Goal: Find specific fact: Find specific fact

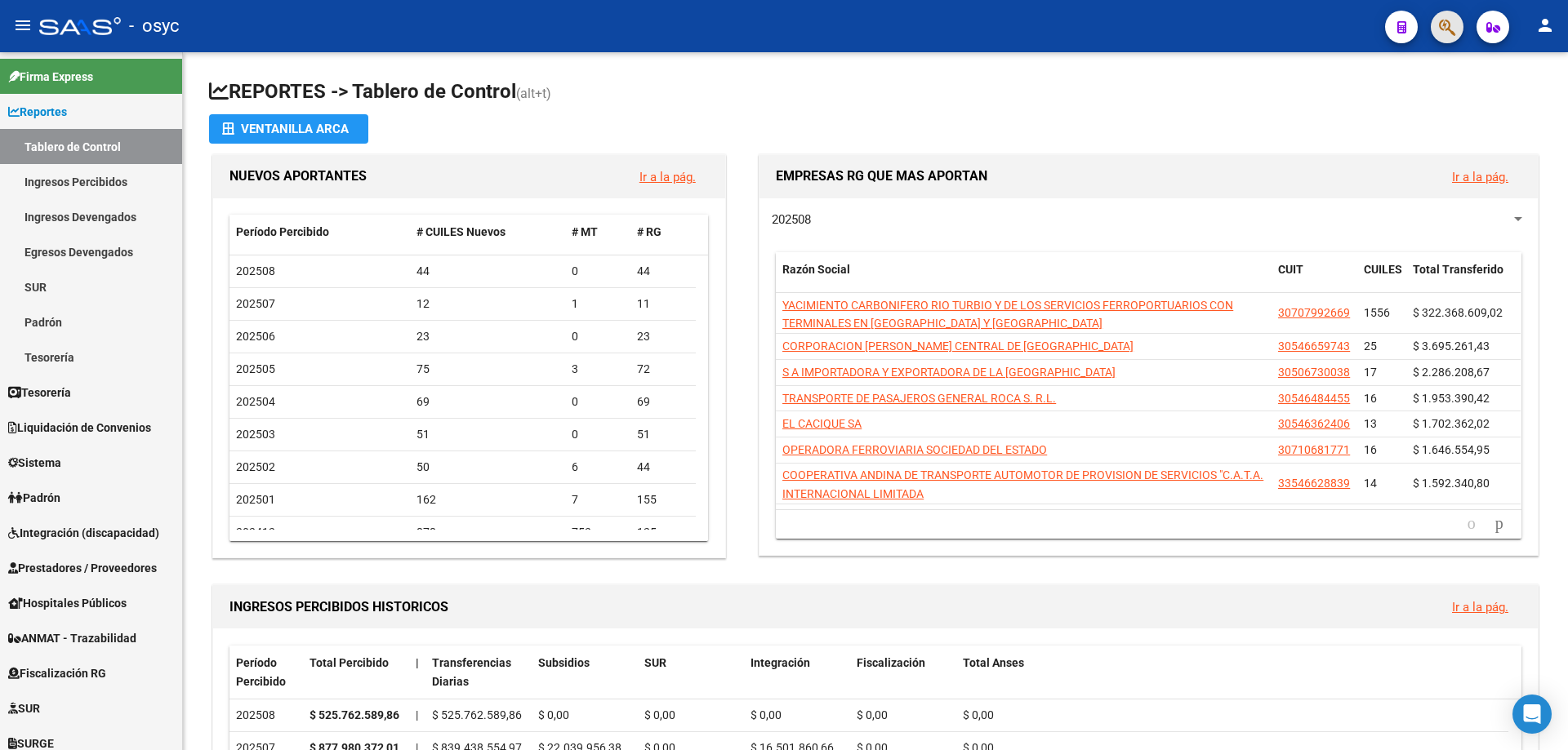
click at [1460, 27] on button "button" at bounding box center [1447, 27] width 33 height 33
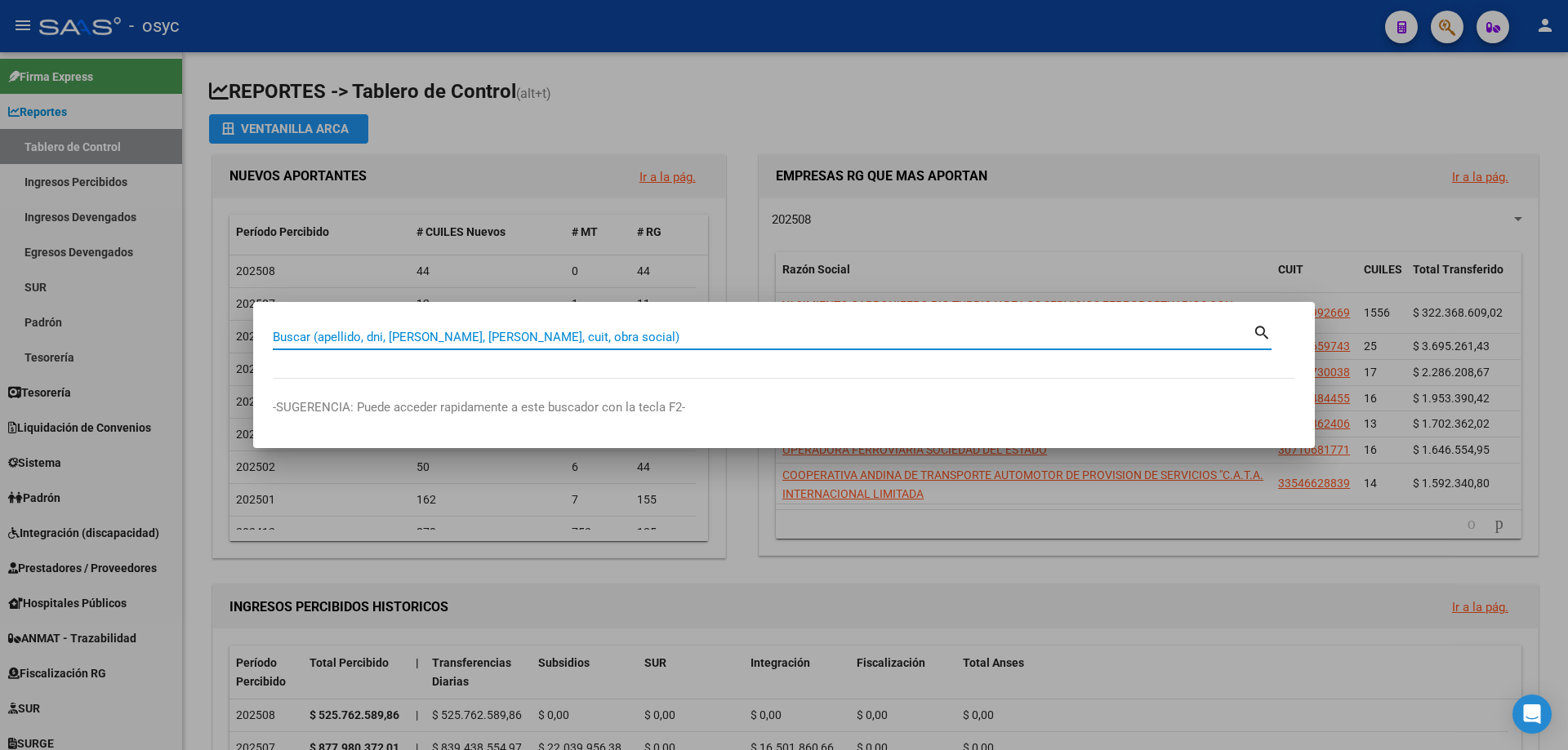
paste input "95743896"
type input "95743896"
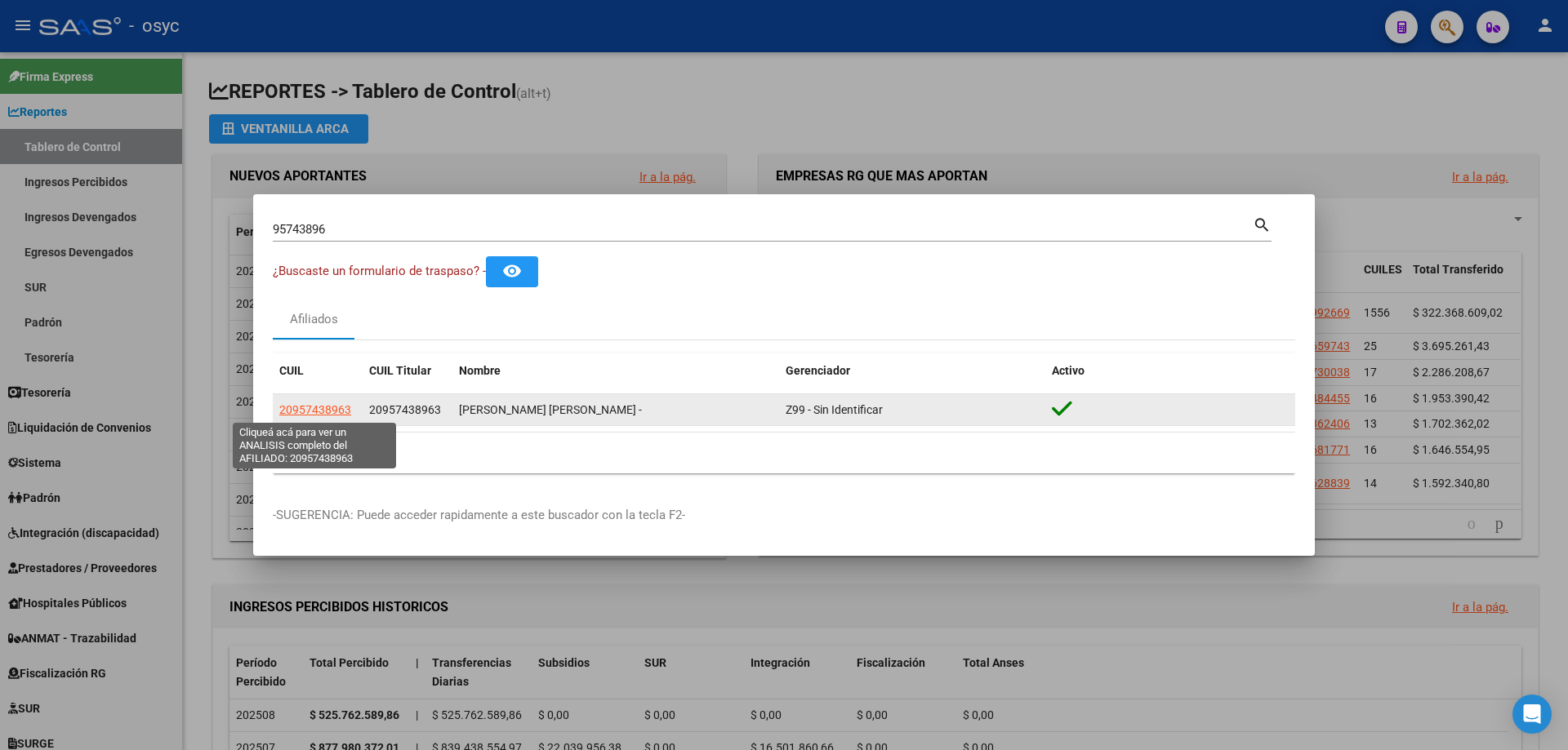
click at [328, 406] on span "20957438963" at bounding box center [315, 410] width 72 height 13
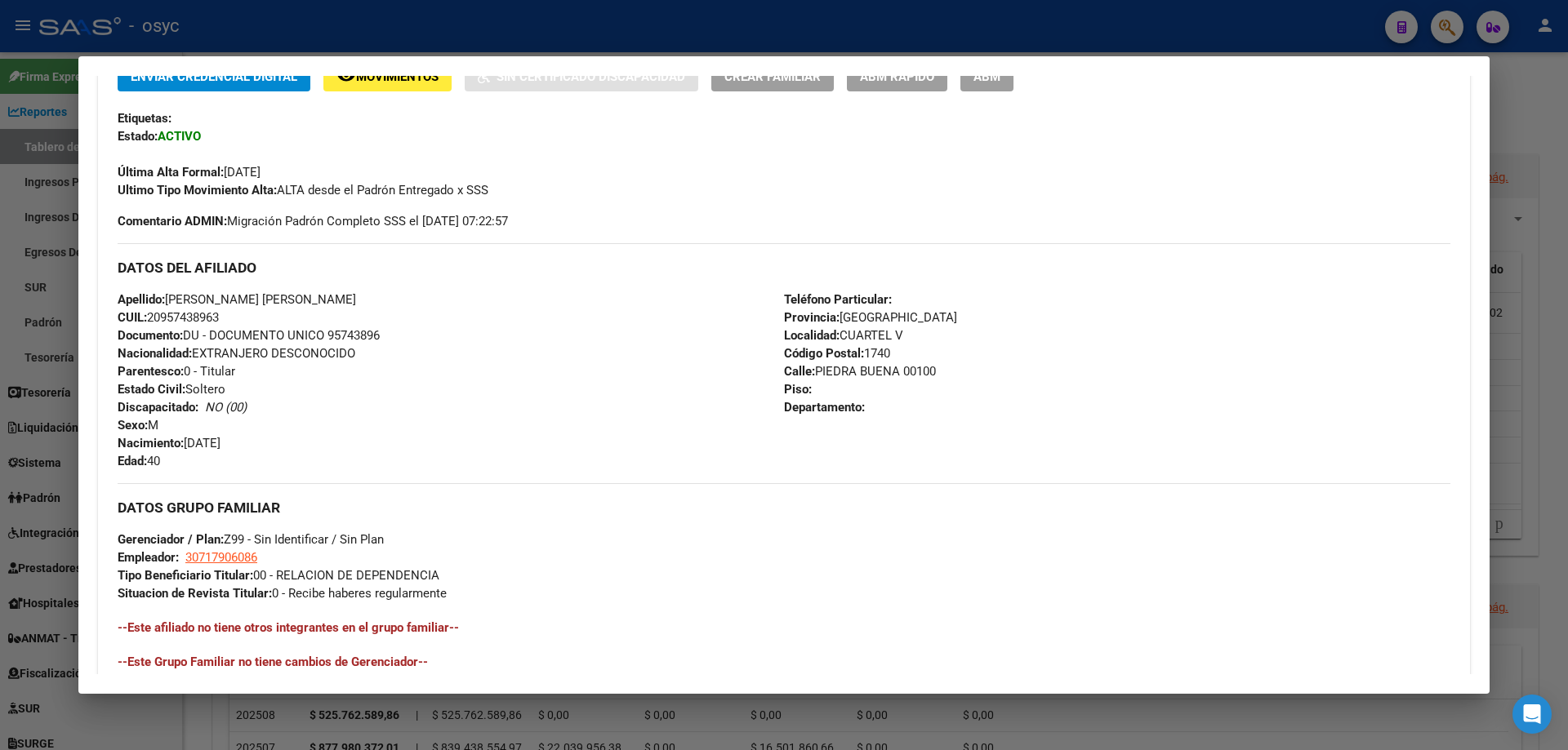
scroll to position [408, 0]
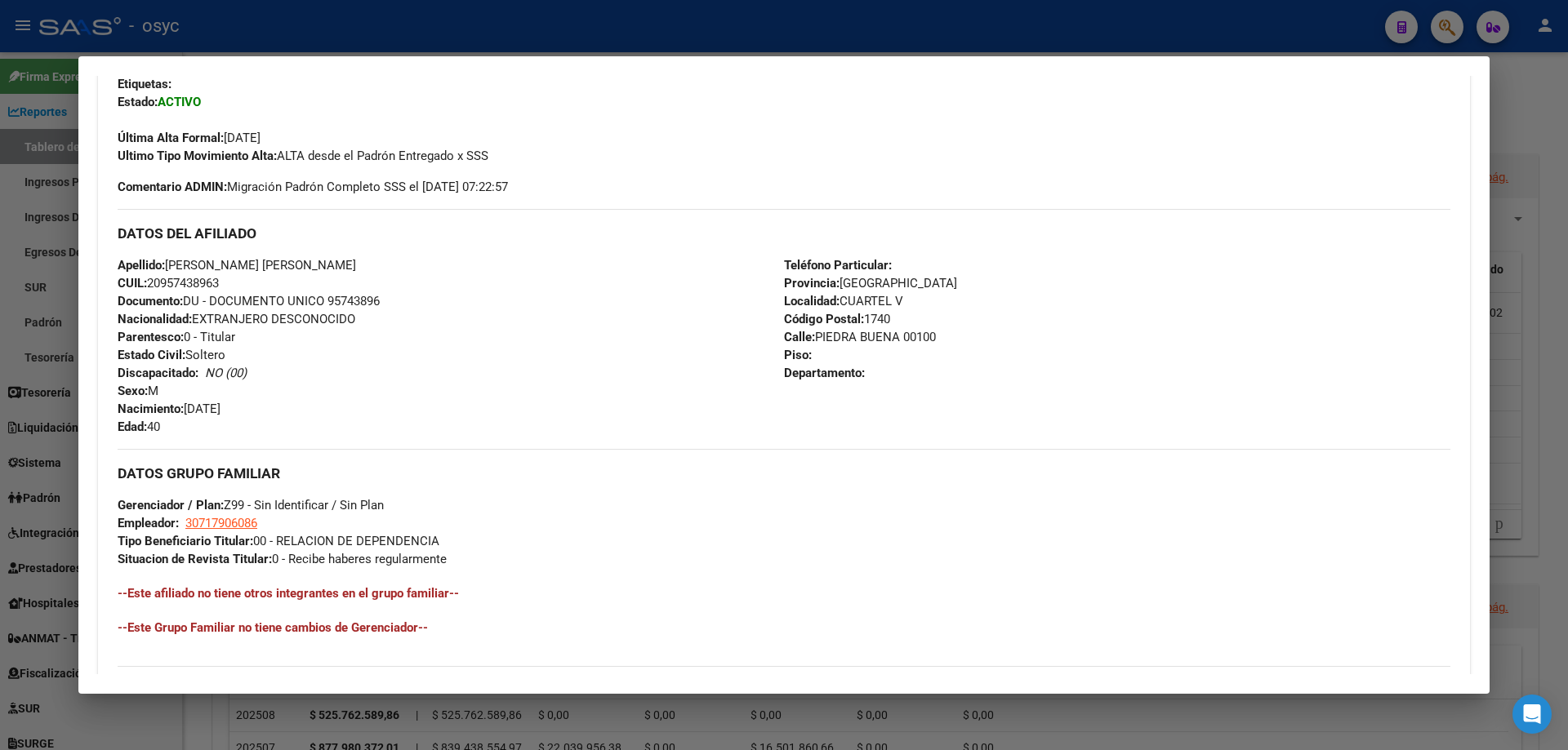
click at [1335, 337] on div "Teléfono Particular: Provincia: [GEOGRAPHIC_DATA] Localidad: CUARTEL V Código P…" at bounding box center [1117, 346] width 667 height 180
drag, startPoint x: 169, startPoint y: 261, endPoint x: 358, endPoint y: 263, distance: 189.0
click at [356, 263] on span "Apellido: [PERSON_NAME] [PERSON_NAME]" at bounding box center [236, 265] width 239 height 15
copy span "[PERSON_NAME] [PERSON_NAME]"
click at [579, 31] on div at bounding box center [784, 375] width 1568 height 750
